Goal: Task Accomplishment & Management: Use online tool/utility

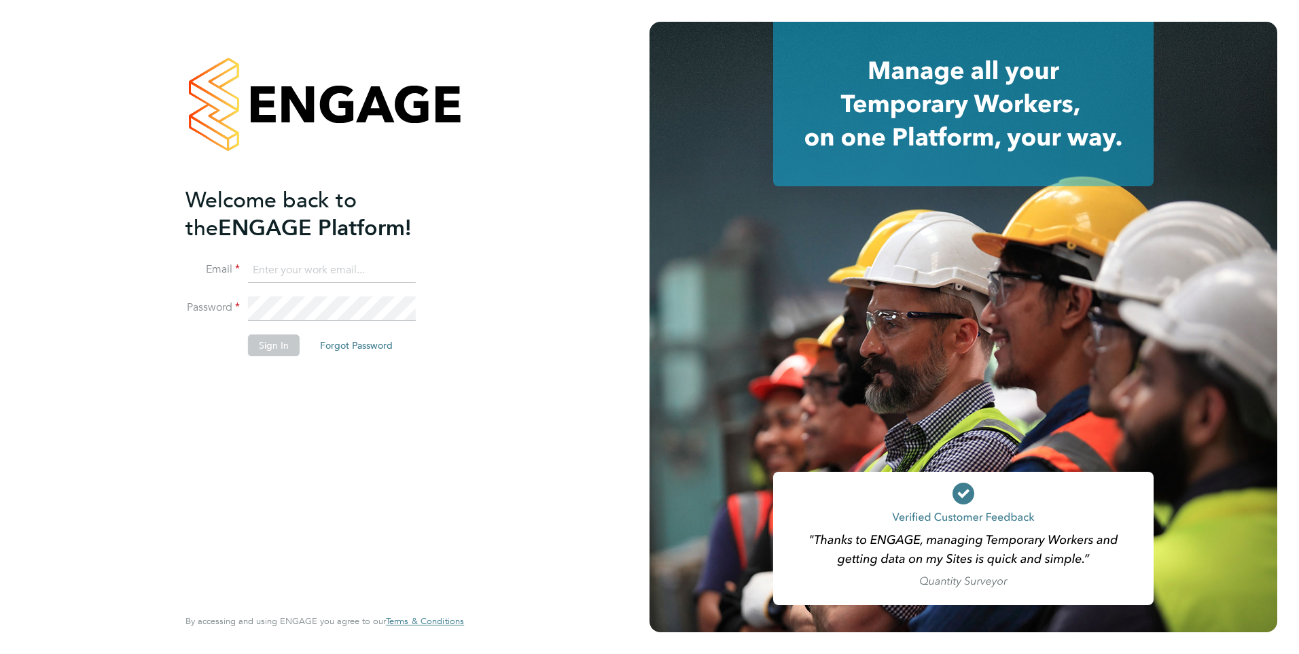
type input "rburns@skilledcareers.co.uk"
click at [281, 341] on button "Sign In" at bounding box center [274, 345] width 52 height 22
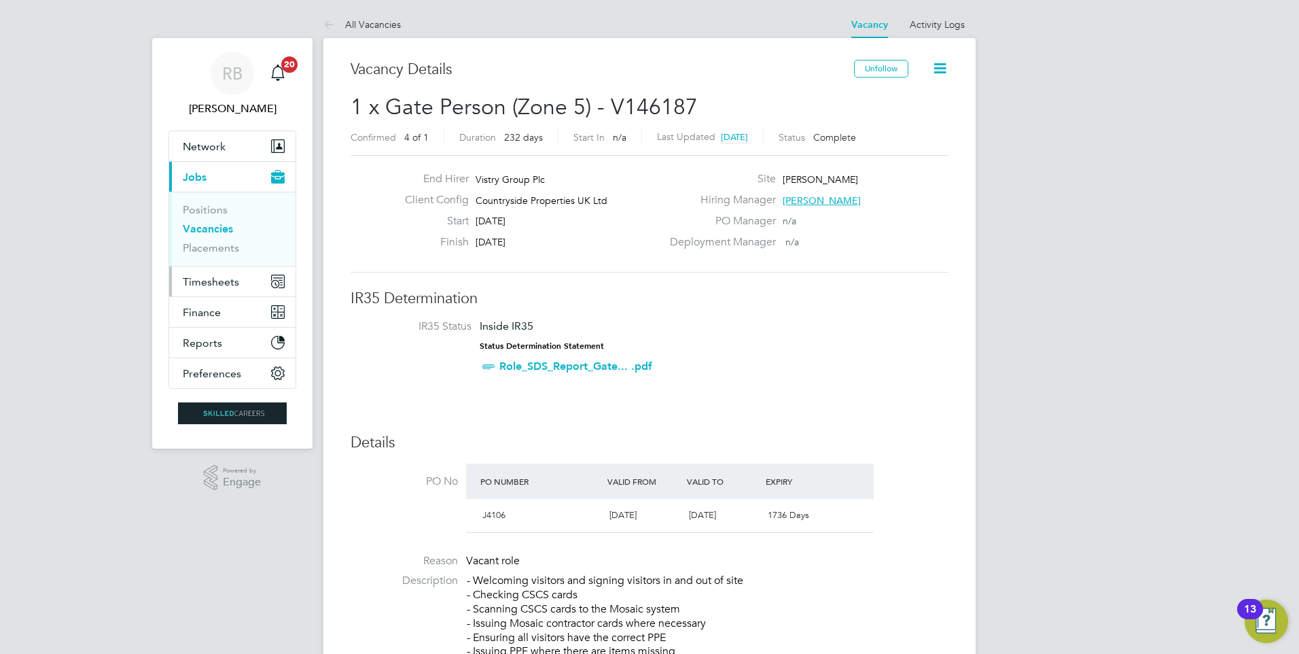
drag, startPoint x: 220, startPoint y: 281, endPoint x: 218, endPoint y: 289, distance: 8.4
click at [222, 285] on span "Timesheets" at bounding box center [211, 281] width 56 height 13
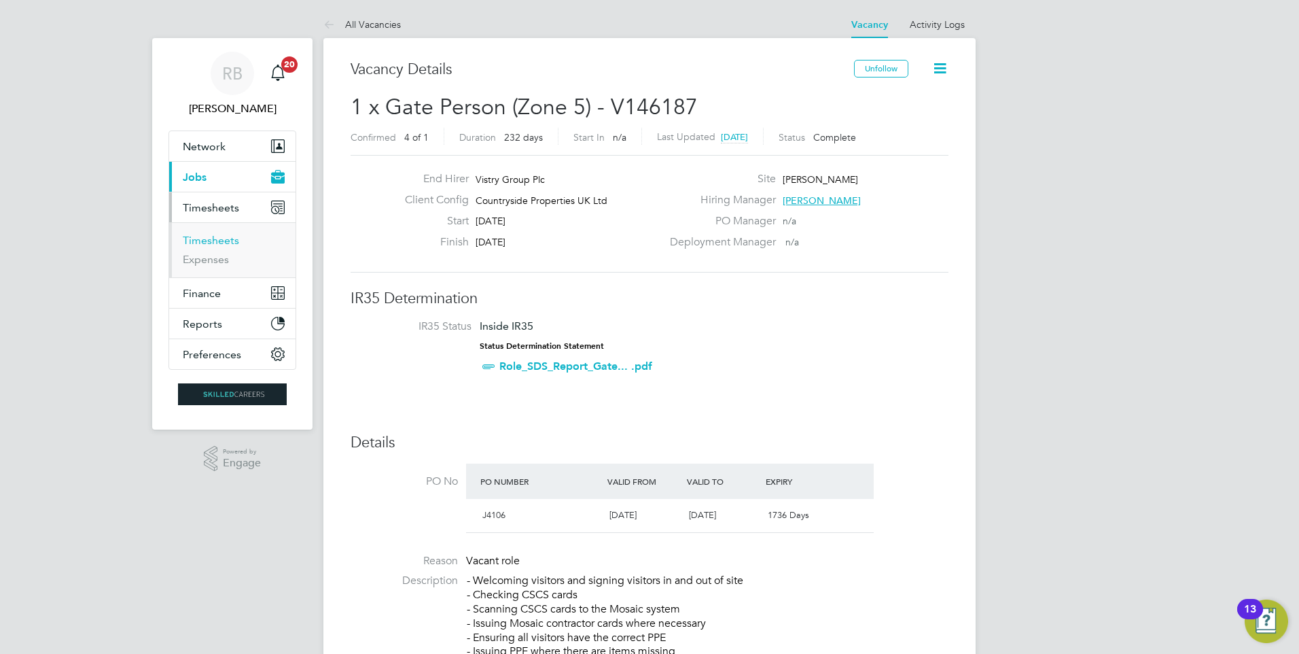
click at [230, 238] on link "Timesheets" at bounding box center [211, 240] width 56 height 13
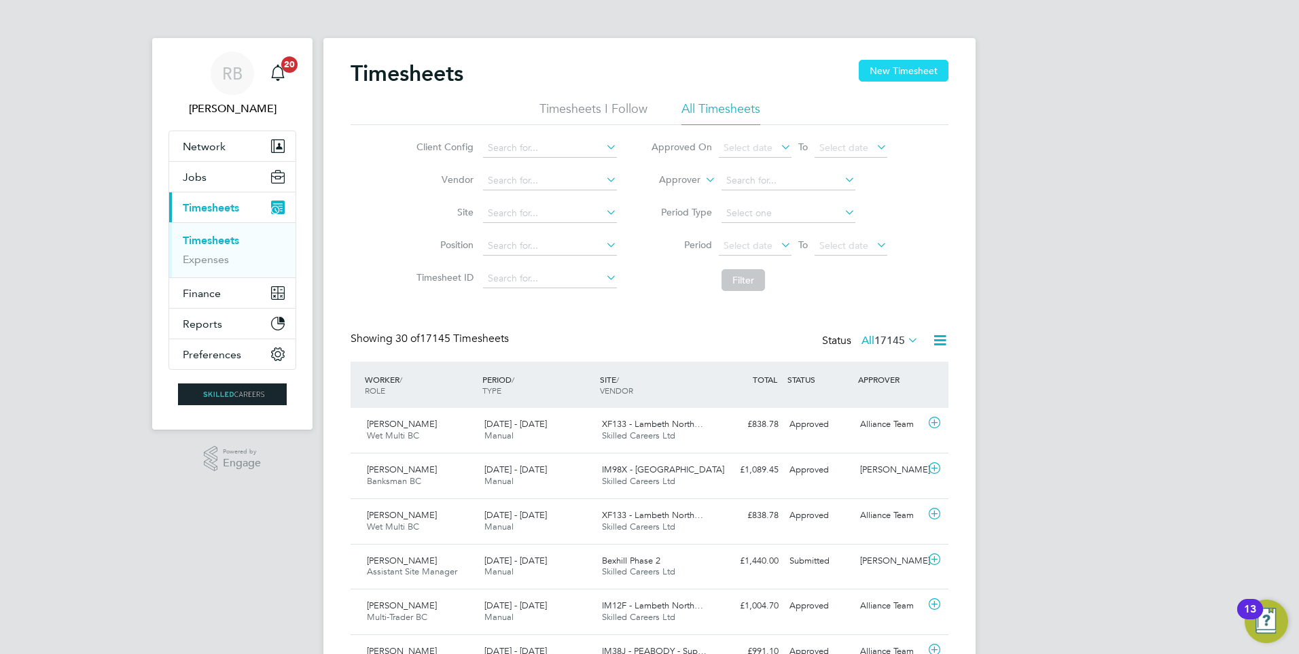
click at [885, 62] on button "New Timesheet" at bounding box center [904, 71] width 90 height 22
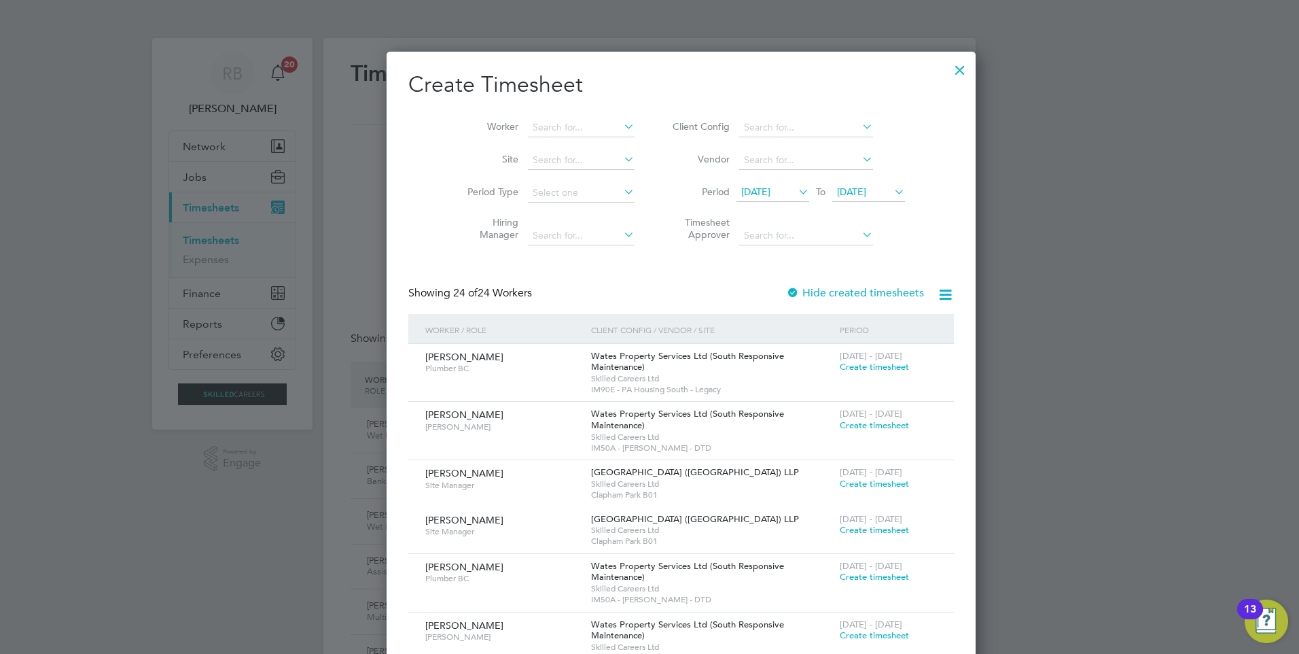
click at [538, 115] on li "Worker" at bounding box center [545, 127] width 211 height 33
click at [552, 126] on input at bounding box center [581, 127] width 107 height 19
click at [752, 186] on span "[DATE]" at bounding box center [772, 192] width 73 height 18
